Goal: Transaction & Acquisition: Purchase product/service

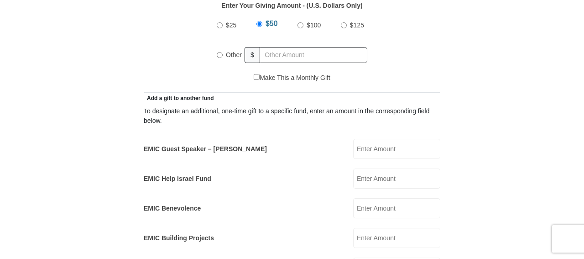
scroll to position [457, 0]
click at [220, 52] on input "Other" at bounding box center [220, 55] width 6 height 6
radio input "true"
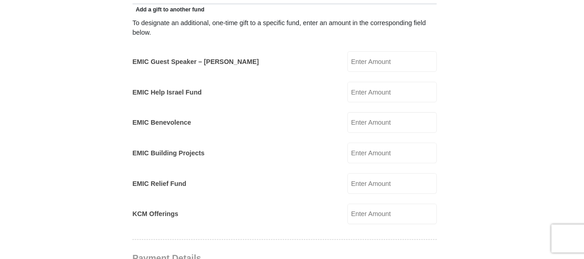
scroll to position [542, 0]
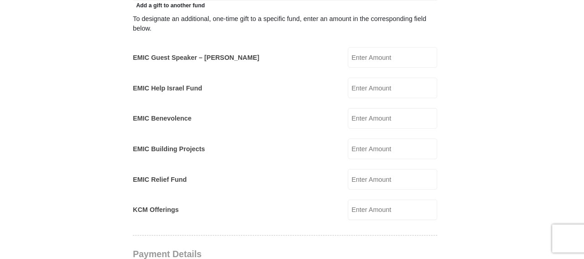
click at [372, 82] on input "EMIC Help Israel Fund" at bounding box center [396, 92] width 87 height 20
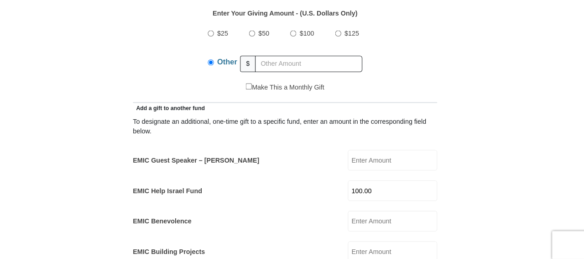
scroll to position [439, 0]
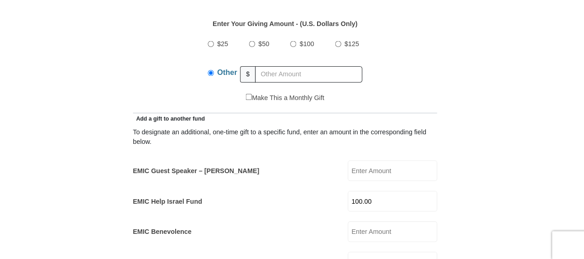
type input "100.00"
click at [277, 64] on input "text" at bounding box center [315, 72] width 105 height 16
type input "397.00"
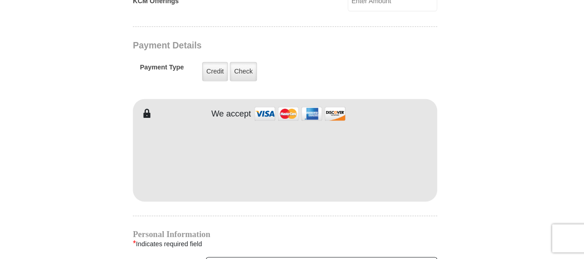
scroll to position [754, 0]
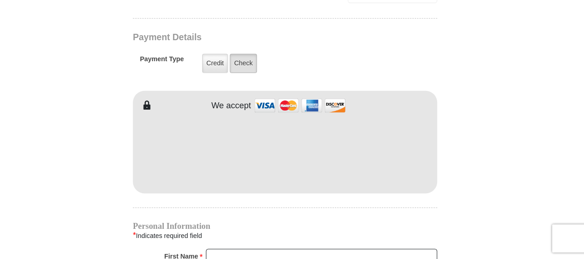
click at [254, 59] on label "Check" at bounding box center [251, 68] width 26 height 19
click at [0, 0] on input "Check" at bounding box center [0, 0] width 0 height 0
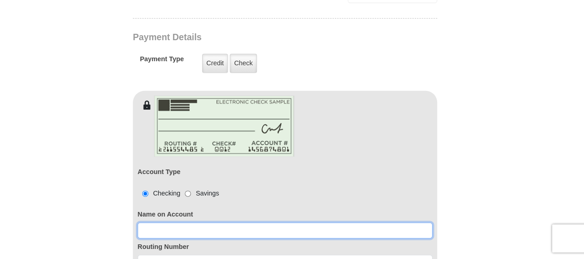
click at [166, 223] on input at bounding box center [292, 231] width 288 height 16
type input "[PERSON_NAME]"
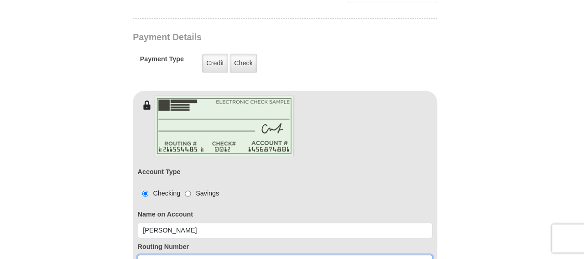
type input "4"
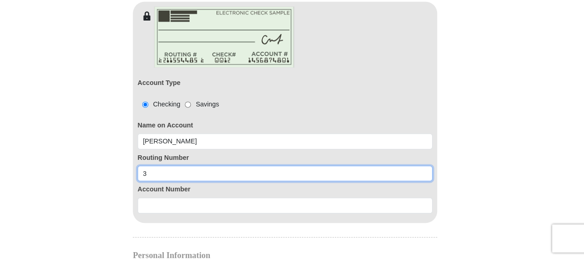
scroll to position [845, 0]
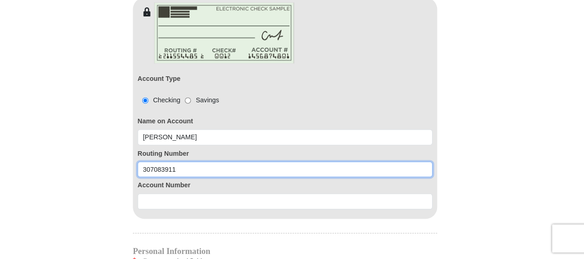
type input "307083911"
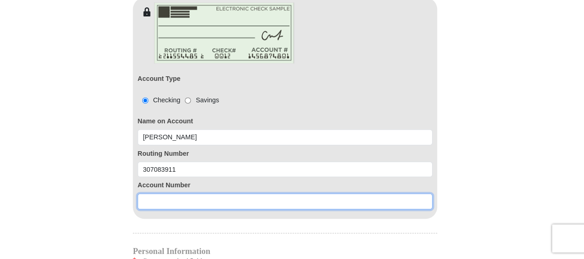
click at [164, 195] on input at bounding box center [292, 203] width 288 height 16
type input "9148140140"
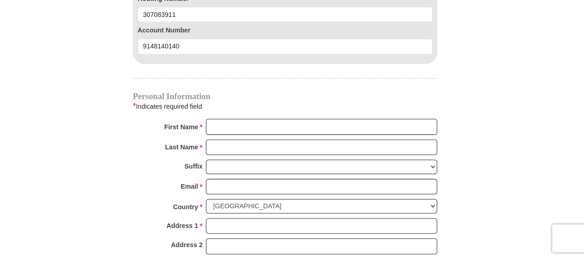
scroll to position [997, 0]
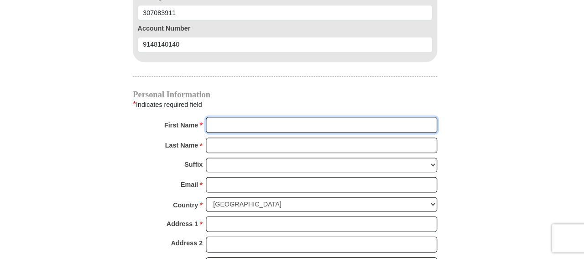
click at [227, 121] on input "First Name *" at bounding box center [328, 129] width 226 height 16
type input "[PERSON_NAME] [PERSON_NAME]"
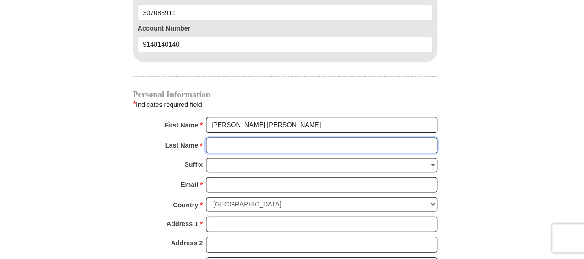
click at [227, 141] on input "Last Name *" at bounding box center [328, 149] width 226 height 16
type input "[PERSON_NAME]"
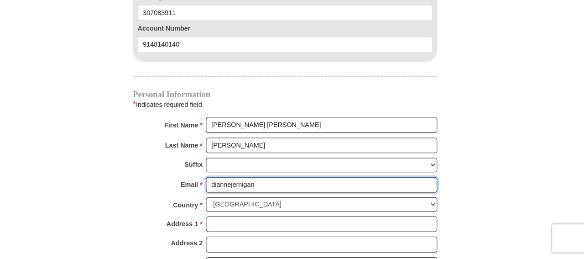
type input "diannejernigan"
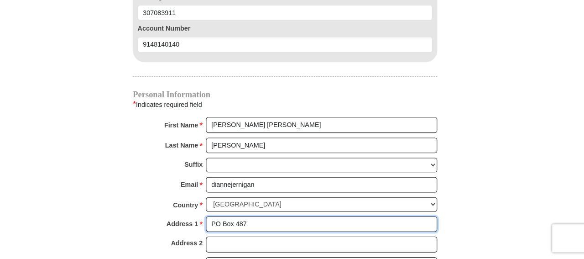
type input "PO Box 487"
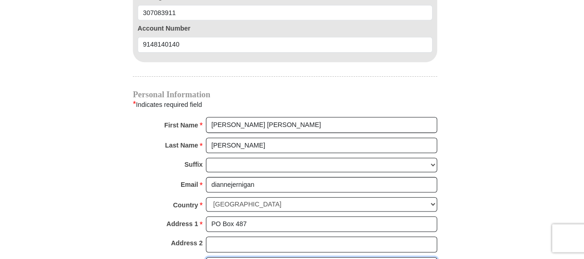
type input "[PERSON_NAME]"
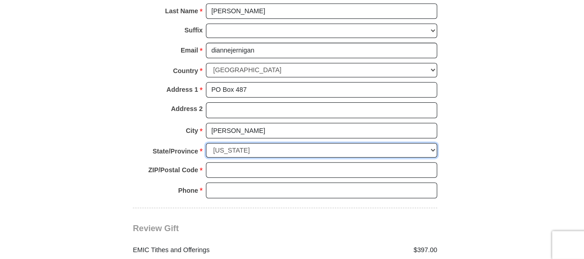
click at [215, 139] on select "Choose [US_STATE] [US_STATE] [US_STATE] [US_STATE] [US_STATE] Armed Forces Amer…" at bounding box center [328, 146] width 226 height 14
select select "NM"
click option "[US_STATE]" at bounding box center [0, 0] width 0 height 0
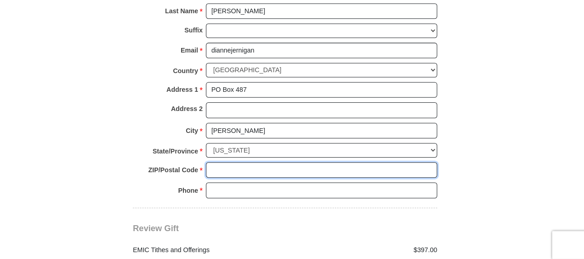
click at [226, 158] on input "ZIP/Postal Code *" at bounding box center [328, 166] width 226 height 16
type input "87032"
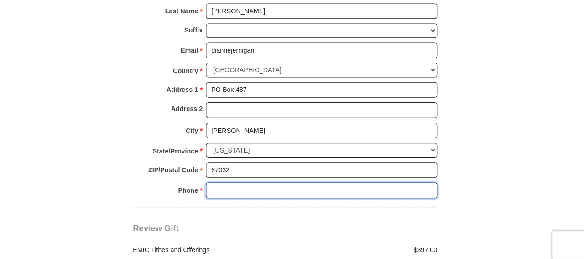
click at [234, 178] on input "Phone * *" at bounding box center [328, 186] width 226 height 16
type input "5054146920"
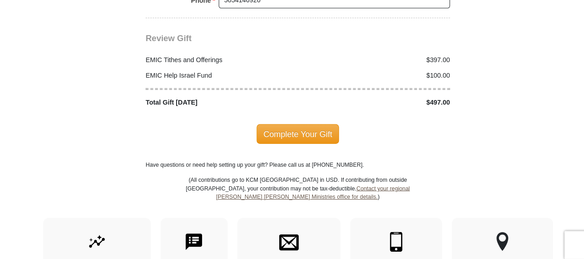
scroll to position [1304, 0]
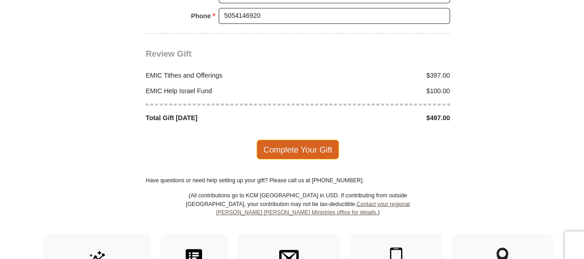
click at [290, 136] on span "Complete Your Gift" at bounding box center [292, 145] width 81 height 19
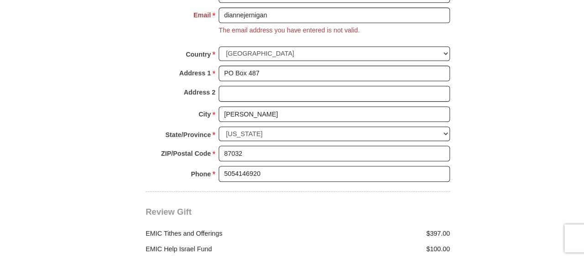
scroll to position [1151, 0]
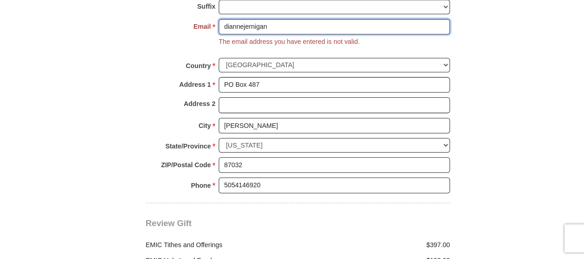
click at [266, 25] on input "diannejernigan" at bounding box center [328, 33] width 226 height 16
type input "[EMAIL_ADDRESS][DOMAIN_NAME]"
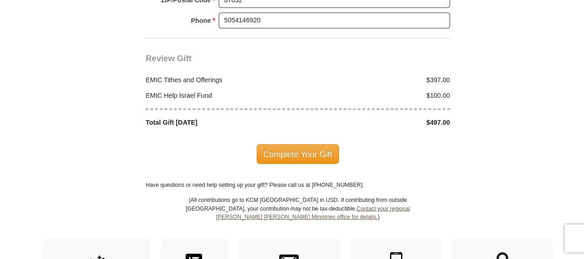
scroll to position [1320, 0]
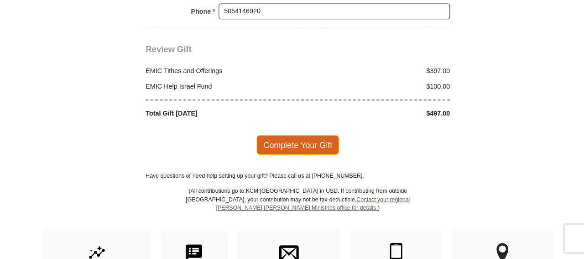
click at [285, 138] on span "Complete Your Gift" at bounding box center [292, 147] width 81 height 19
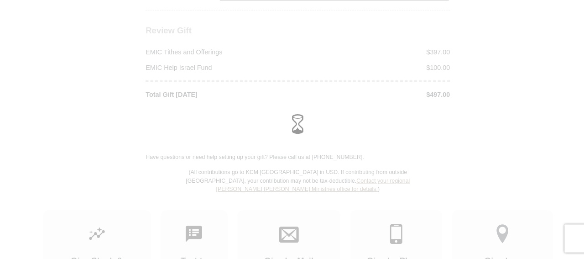
scroll to position [1309, 0]
